Goal: Task Accomplishment & Management: Use online tool/utility

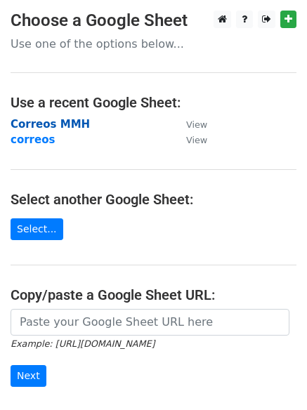
click at [50, 125] on strong "Correos MMH" at bounding box center [50, 124] width 79 height 13
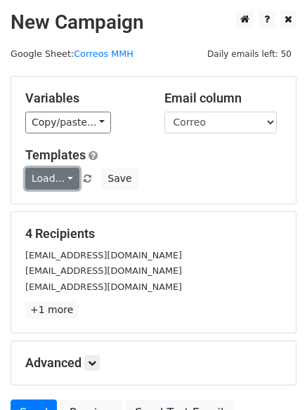
click at [61, 179] on link "Load..." at bounding box center [52, 179] width 54 height 22
click at [59, 215] on link "12k pr" at bounding box center [81, 210] width 111 height 22
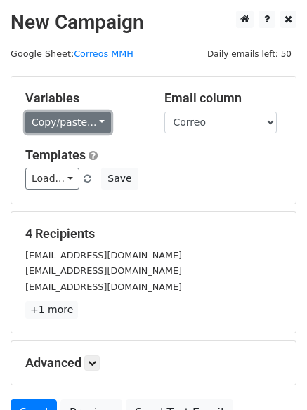
click at [91, 121] on link "Copy/paste..." at bounding box center [68, 123] width 86 height 22
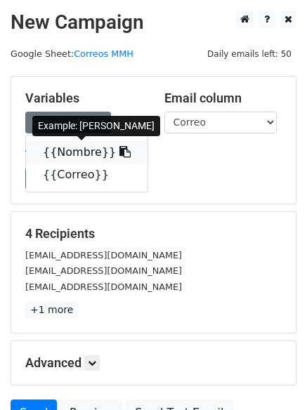
click at [119, 153] on icon at bounding box center [124, 151] width 11 height 11
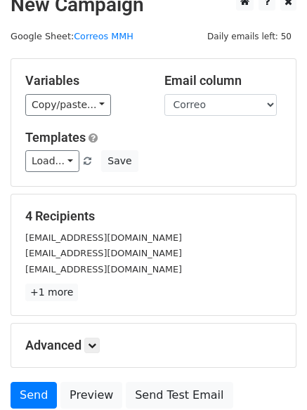
scroll to position [135, 0]
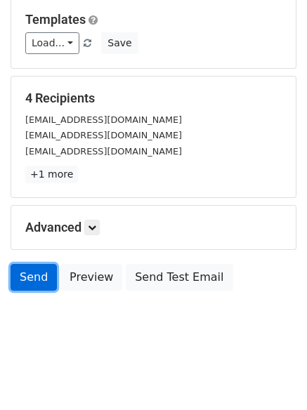
click at [36, 278] on link "Send" at bounding box center [34, 277] width 46 height 27
